Goal: Transaction & Acquisition: Purchase product/service

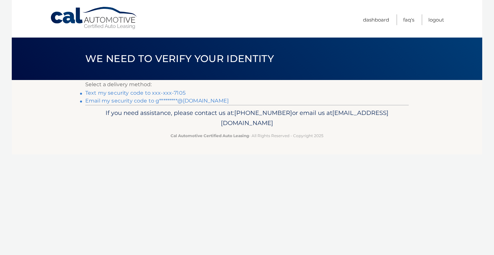
click at [164, 92] on link "Text my security code to xxx-xxx-7105" at bounding box center [135, 93] width 100 height 6
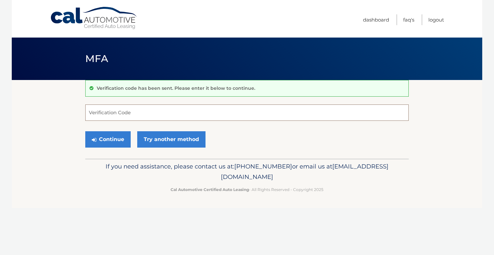
click at [129, 113] on input "Verification Code" at bounding box center [246, 112] width 323 height 16
type input "328697"
click at [112, 142] on button "Continue" at bounding box center [107, 139] width 45 height 16
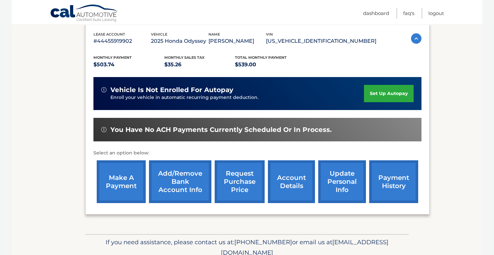
scroll to position [140, 0]
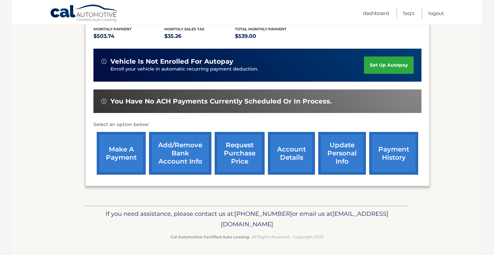
click at [112, 154] on link "make a payment" at bounding box center [121, 153] width 49 height 43
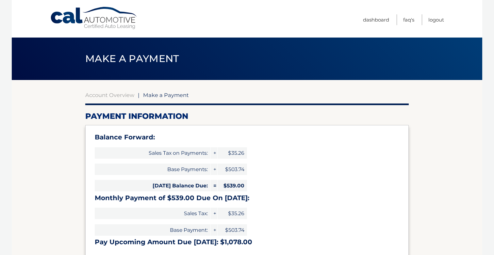
select select "ZjQ4N2FiNTctYWY2MC00Y2FmLThkMDItNGVmMTk3MzdjYTY0"
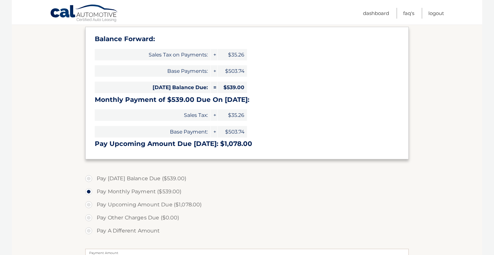
scroll to position [119, 0]
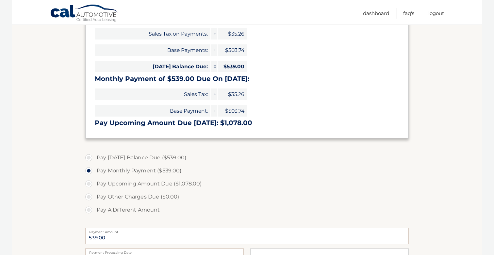
click at [90, 157] on label "Pay [DATE] Balance Due ($539.00)" at bounding box center [246, 157] width 323 height 13
click at [90, 157] on input "Pay [DATE] Balance Due ($539.00)" at bounding box center [91, 156] width 7 height 10
radio input "true"
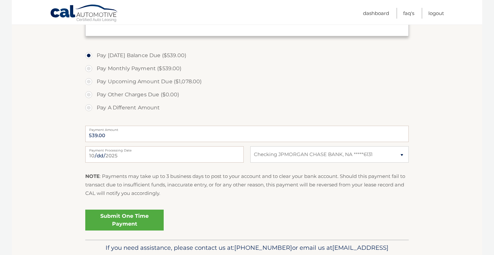
scroll to position [225, 0]
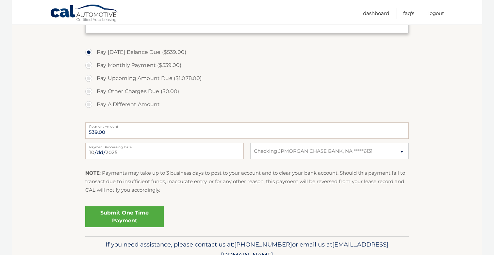
click at [118, 222] on link "Submit One Time Payment" at bounding box center [124, 216] width 78 height 21
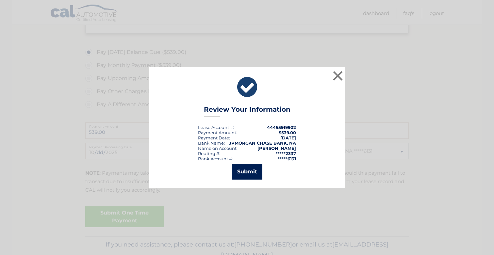
click at [251, 174] on button "Submit" at bounding box center [247, 172] width 30 height 16
